Goal: Information Seeking & Learning: Find contact information

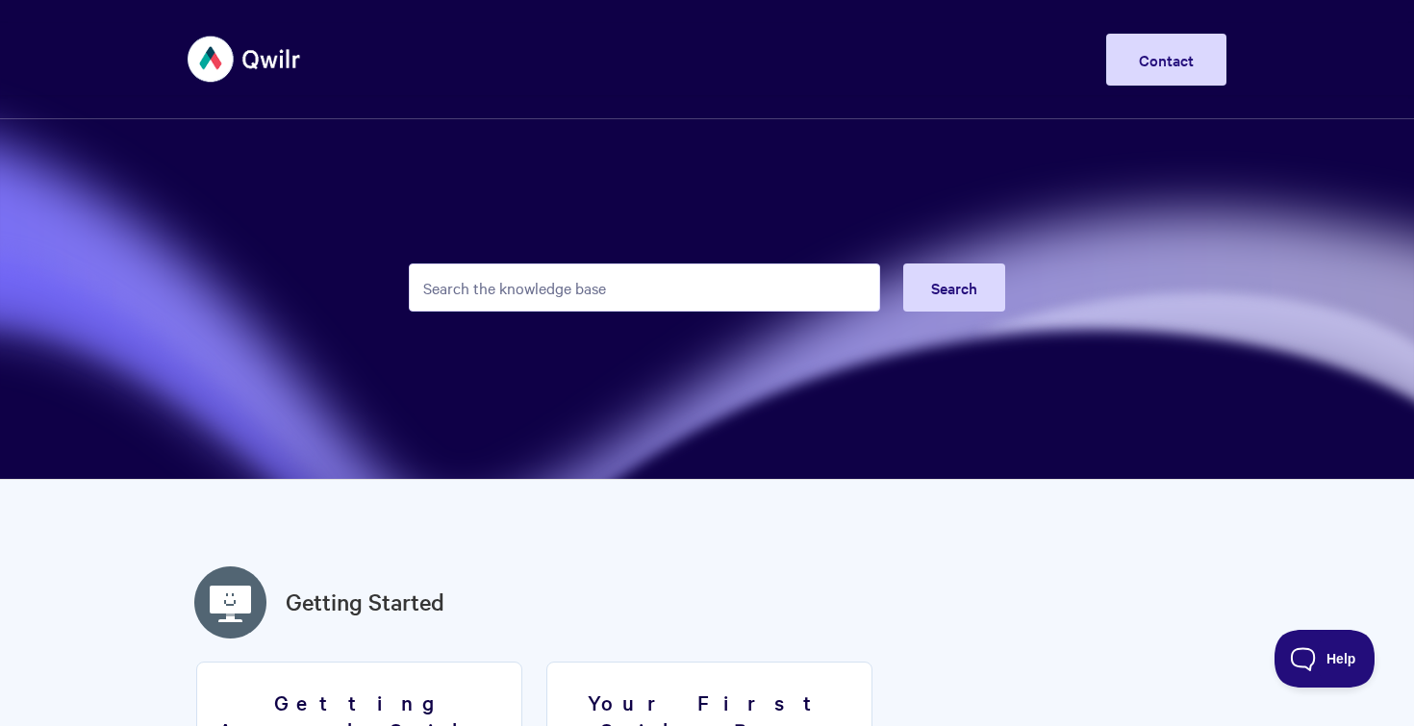
click at [632, 288] on input "Search the knowledge base" at bounding box center [644, 288] width 471 height 48
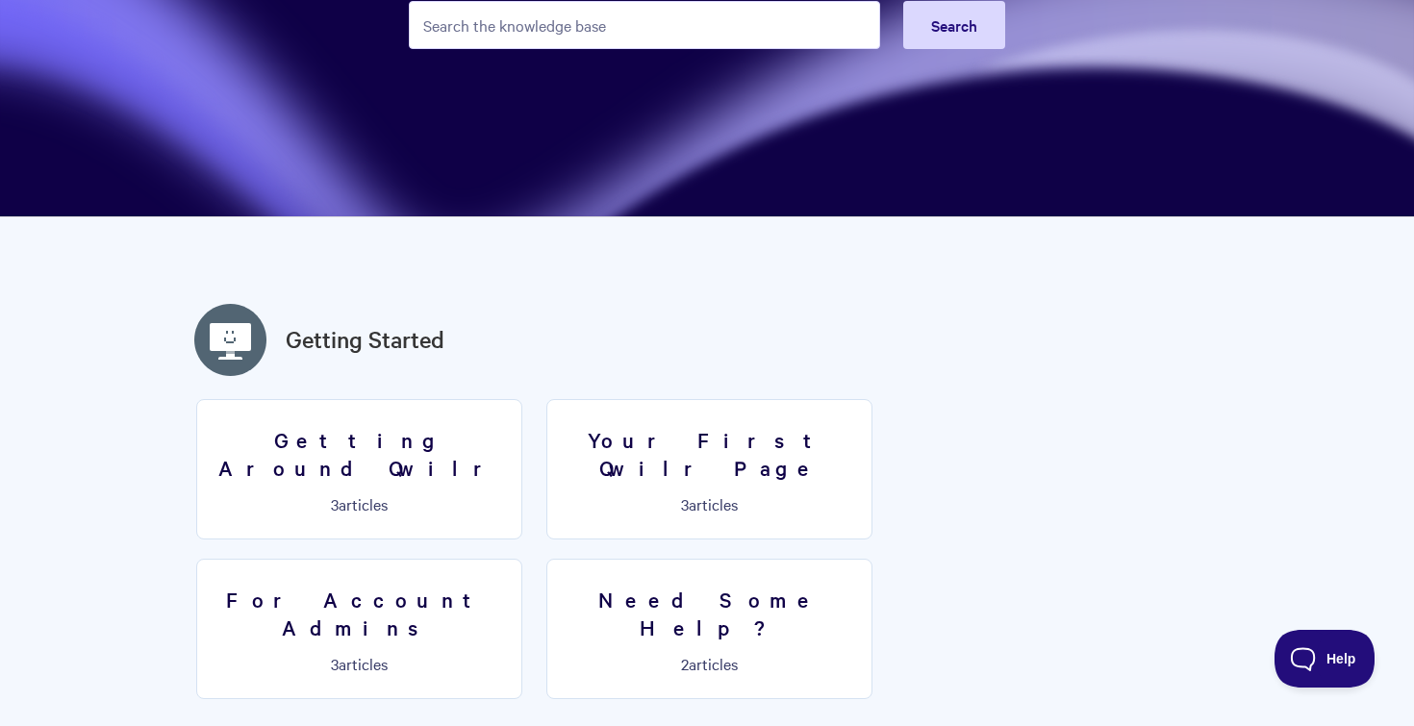
scroll to position [264, 0]
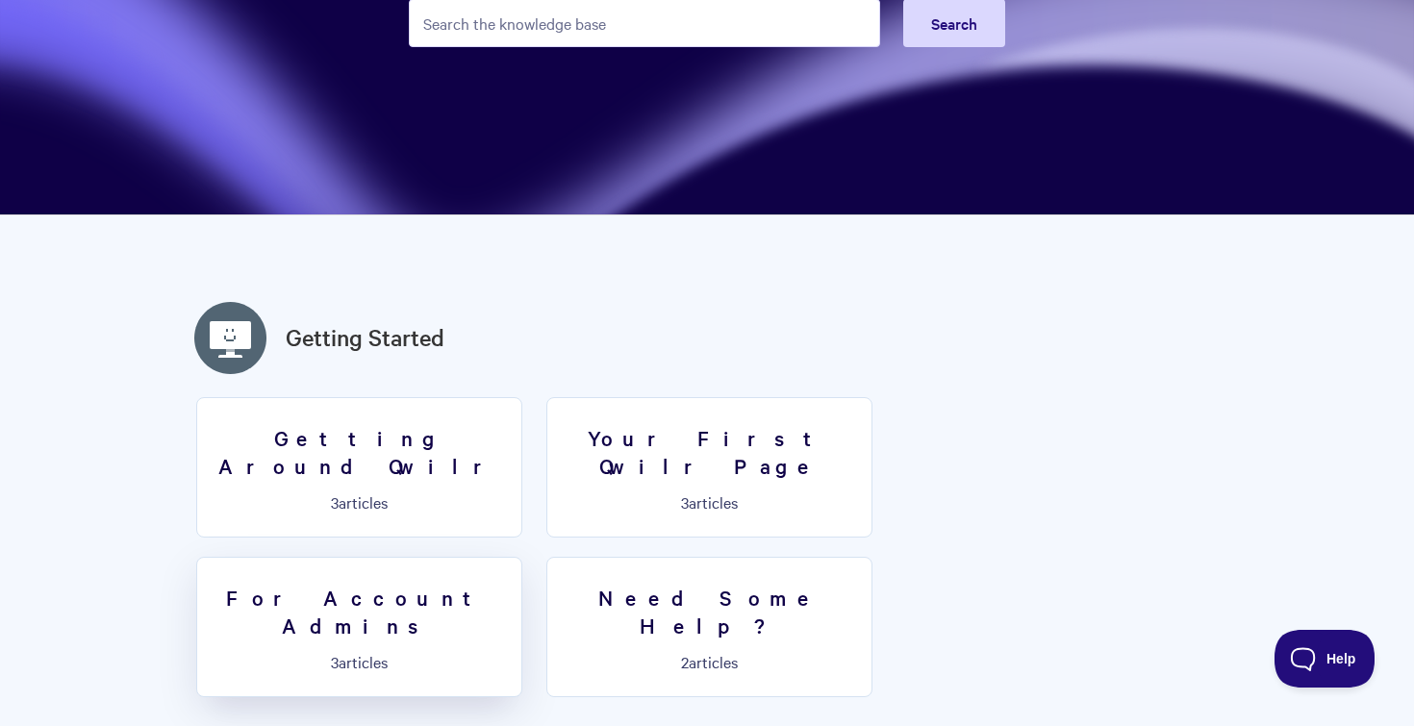
click at [510, 584] on h3 "For Account Admins" at bounding box center [359, 611] width 301 height 55
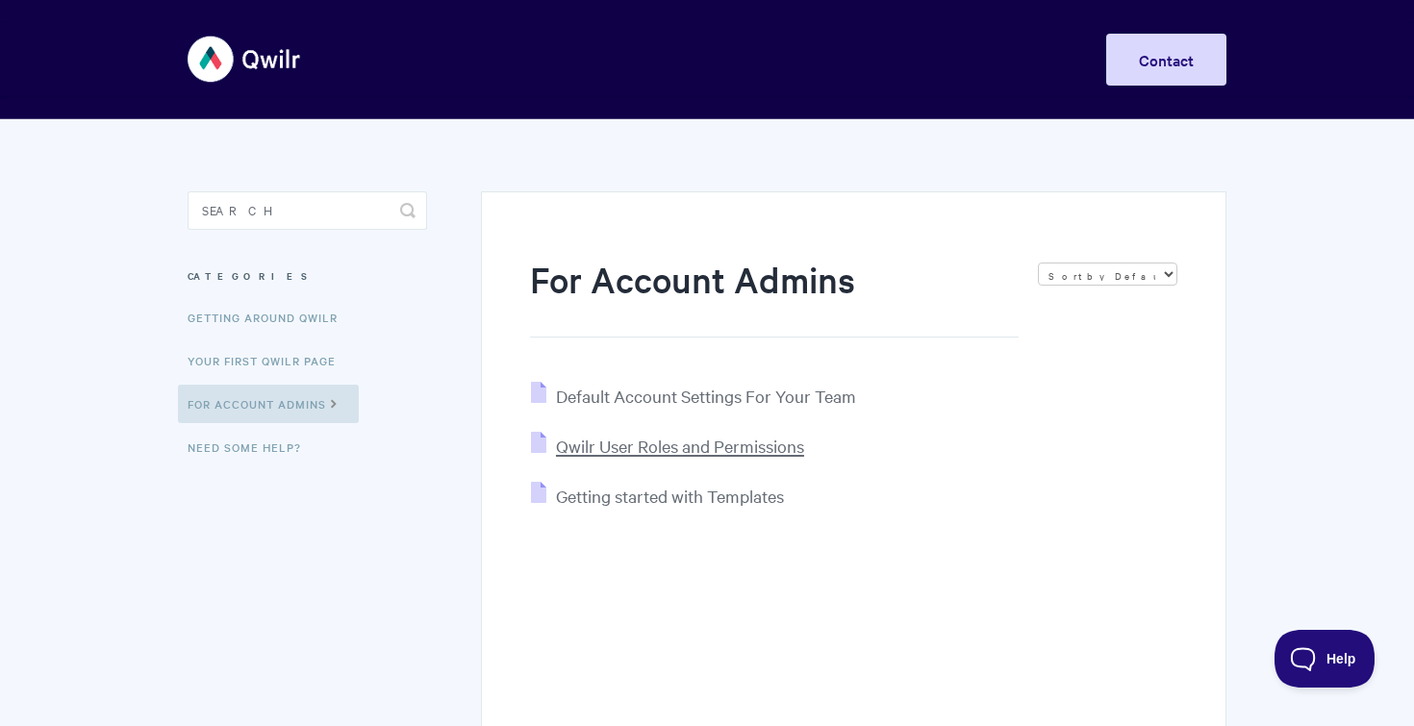
click at [749, 455] on span "Qwilr User Roles and Permissions" at bounding box center [680, 446] width 248 height 22
click at [597, 498] on span "Getting started with Templates" at bounding box center [670, 496] width 228 height 22
click at [236, 324] on link "Getting Around Qwilr" at bounding box center [265, 317] width 174 height 38
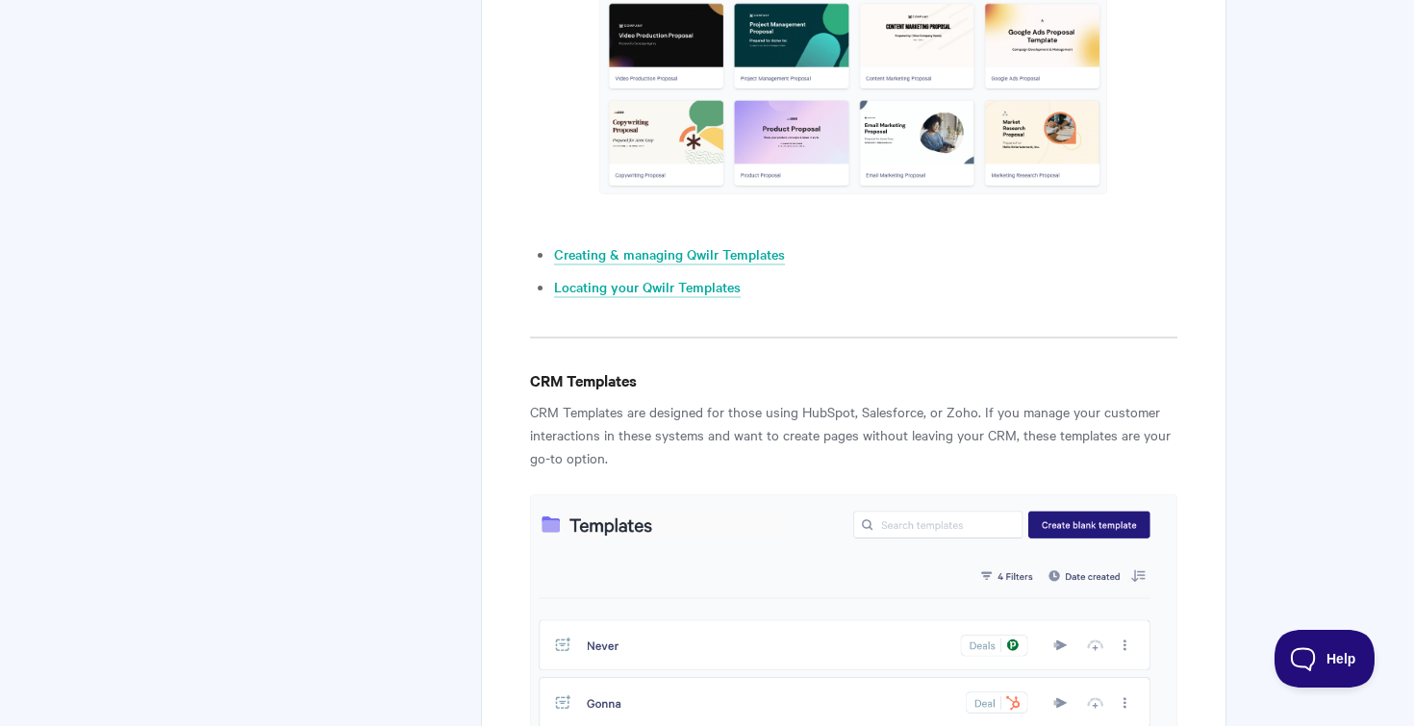
scroll to position [1332, 0]
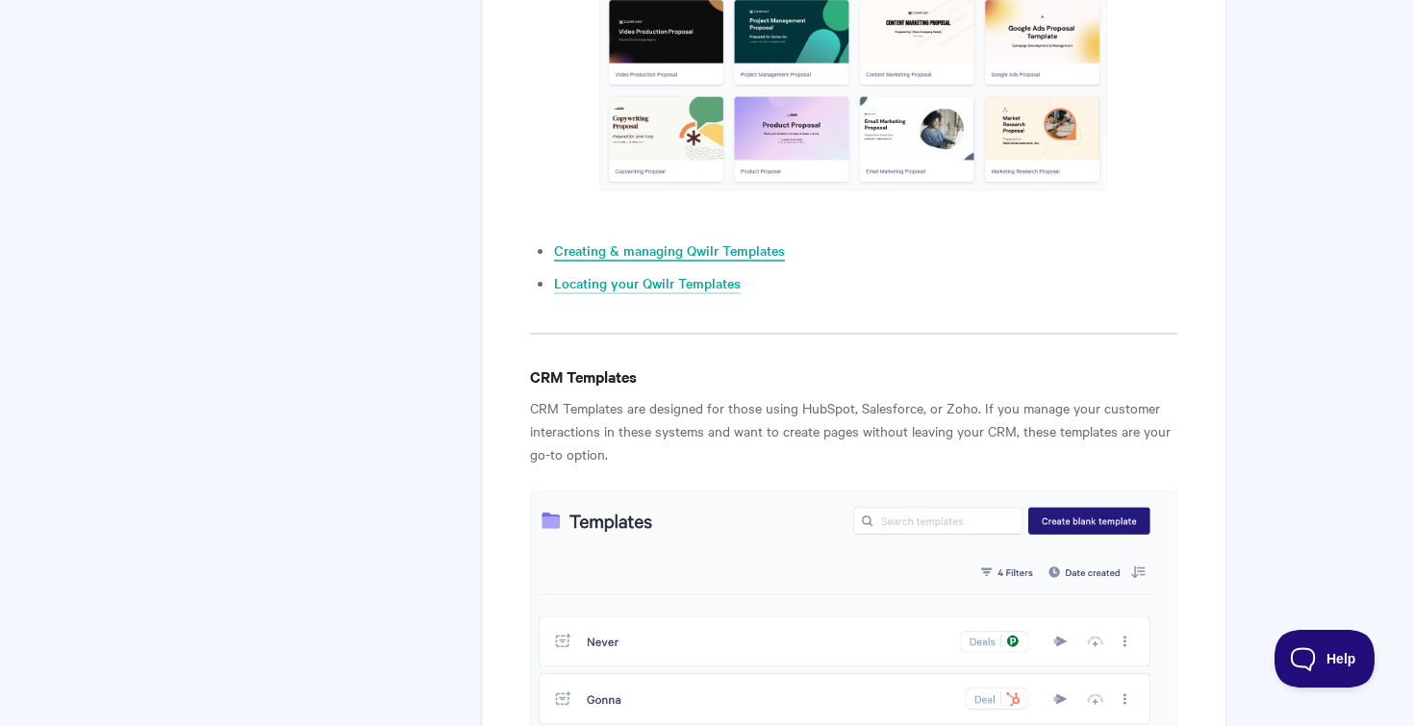
click at [634, 254] on link "Creating & managing Qwilr Templates" at bounding box center [669, 250] width 231 height 21
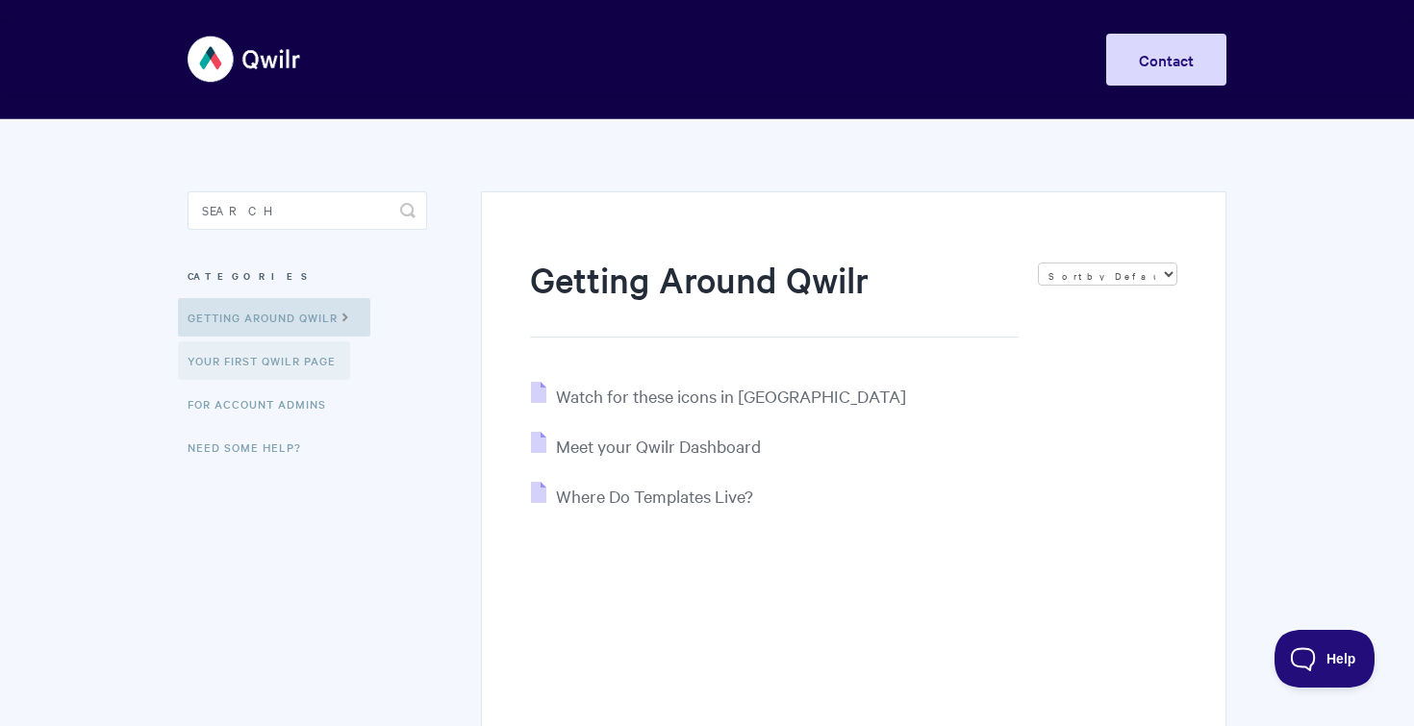
click at [244, 375] on link "Your First Qwilr Page" at bounding box center [264, 360] width 172 height 38
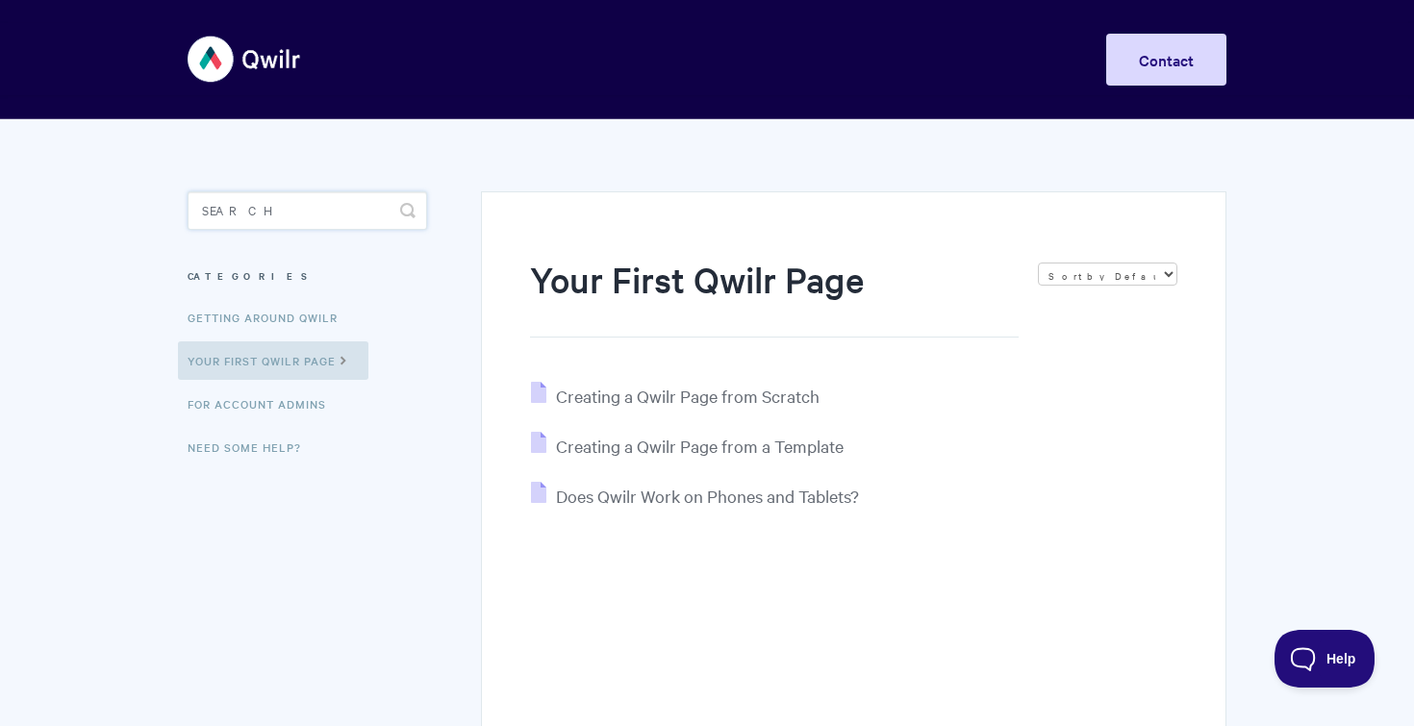
click at [304, 212] on input "Search" at bounding box center [307, 210] width 239 height 38
click at [250, 447] on link "Need Some Help?" at bounding box center [247, 447] width 138 height 38
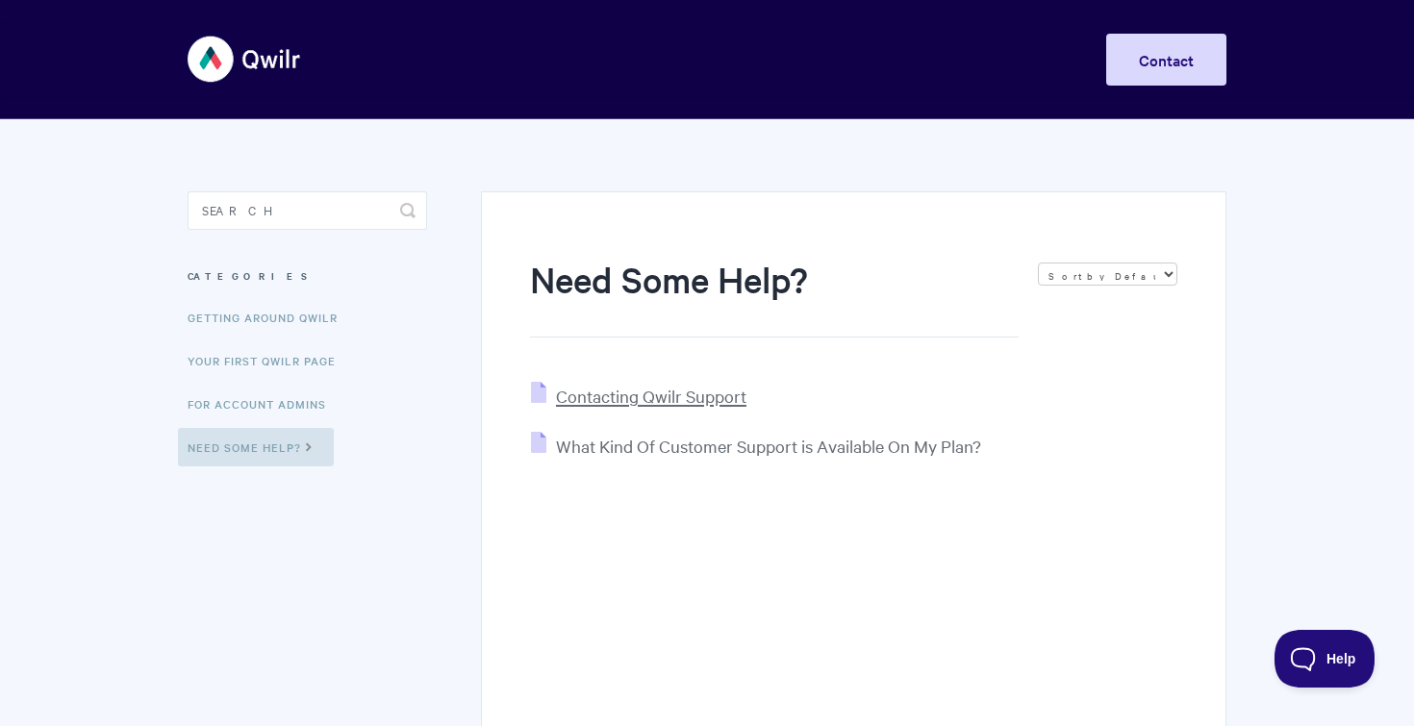
click at [576, 400] on span "Contacting Qwilr Support" at bounding box center [651, 396] width 190 height 22
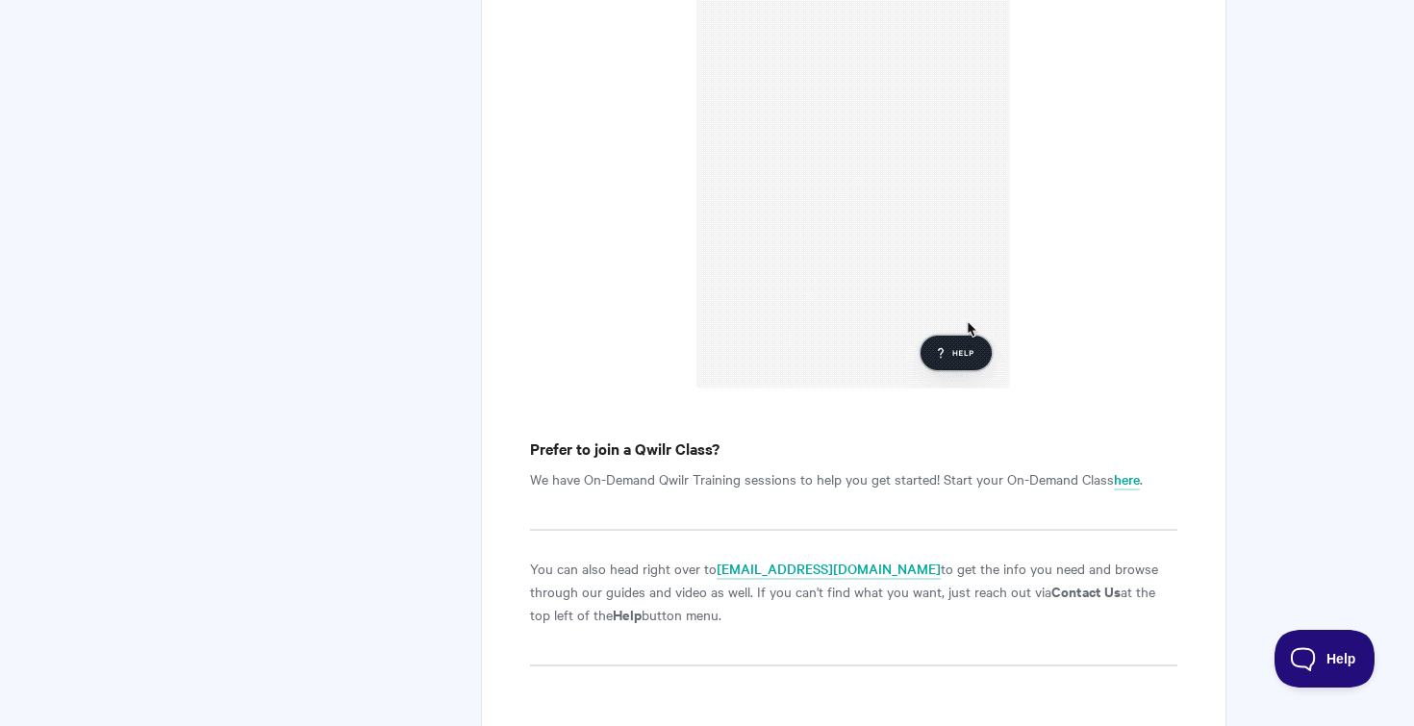
scroll to position [2757, 0]
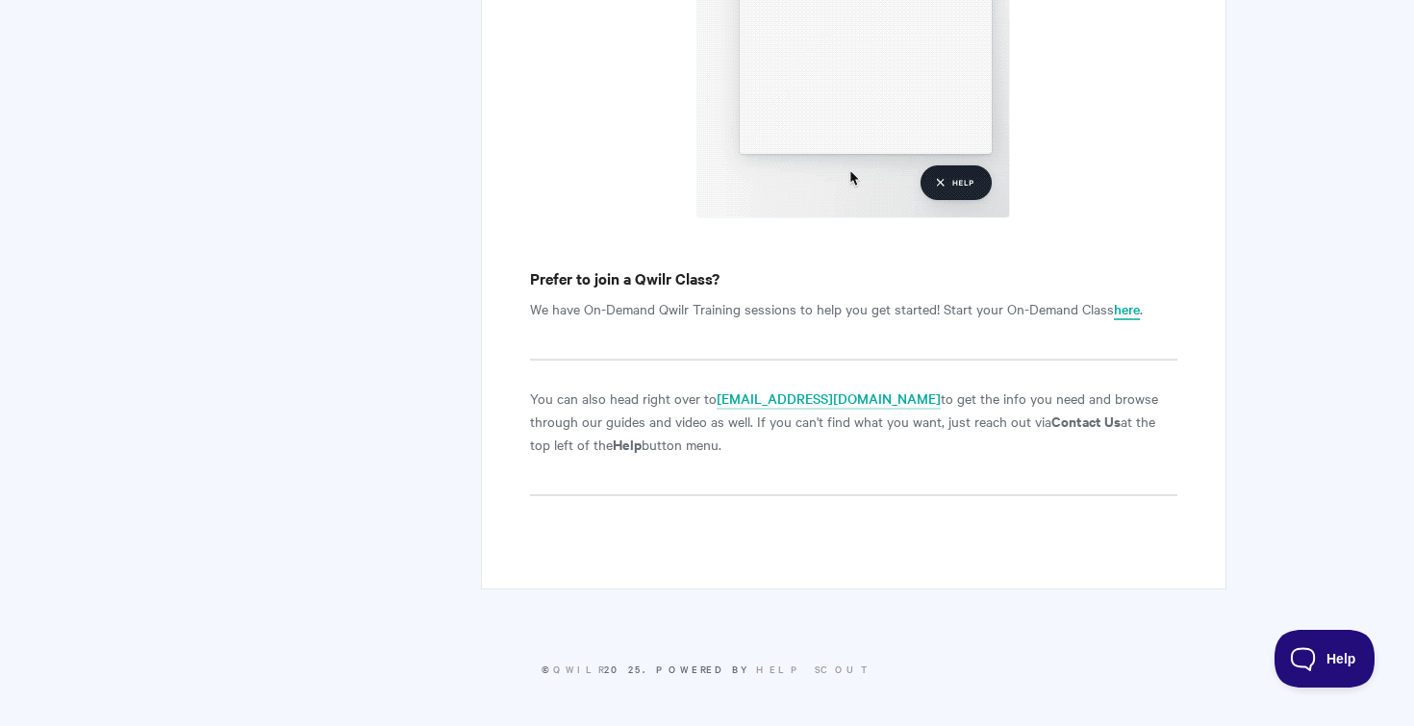
click at [1129, 310] on link "here" at bounding box center [1127, 309] width 26 height 21
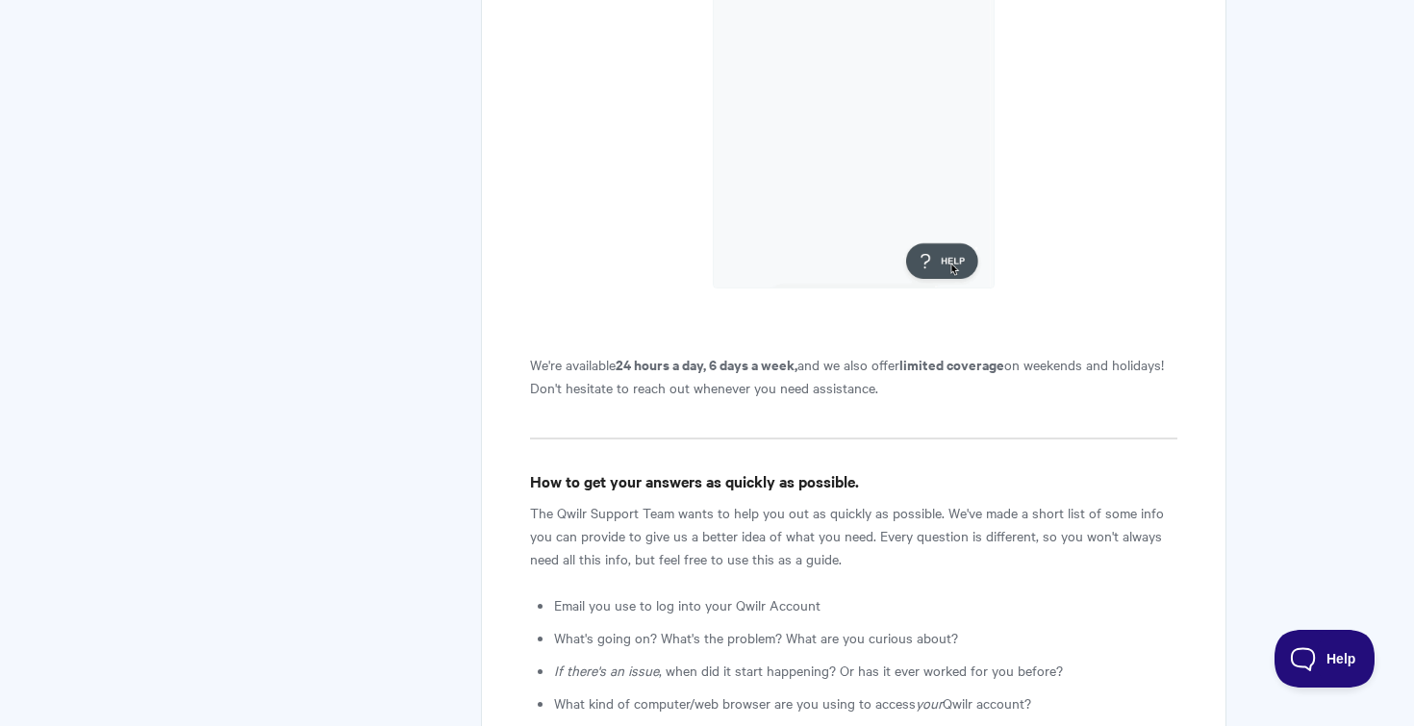
scroll to position [1044, 0]
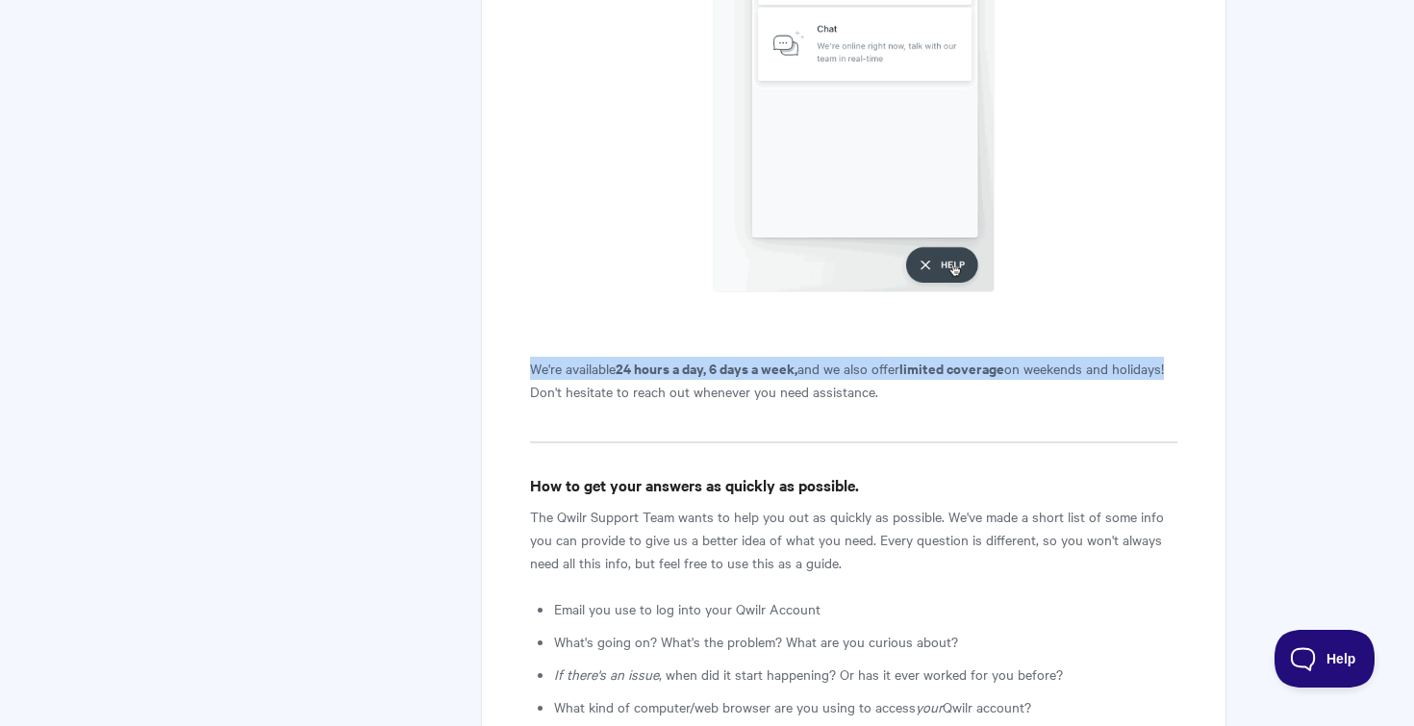
drag, startPoint x: 534, startPoint y: 369, endPoint x: 580, endPoint y: 390, distance: 50.8
click at [580, 390] on p "We're available 24 hours a day, 6 days a week, and we also offer limited covera…" at bounding box center [853, 380] width 647 height 46
copy p "We're available 24 hours a day, 6 days a week, and we also offer limited covera…"
